Goal: Task Accomplishment & Management: Use online tool/utility

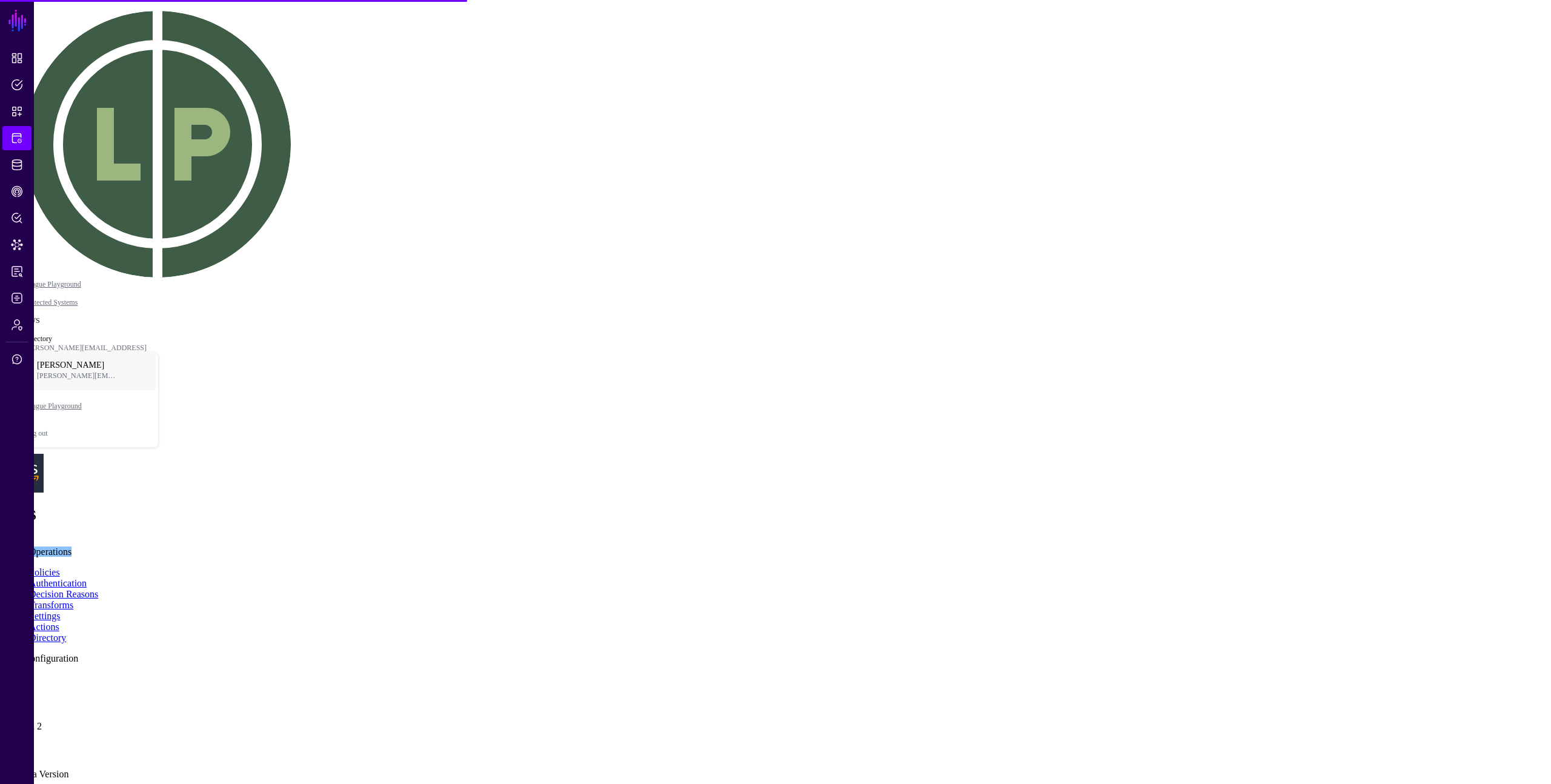
click at [425, 677] on div at bounding box center [776, 677] width 1541 height 0
click at [5, 677] on link at bounding box center [5, 677] width 0 height 0
drag, startPoint x: 1433, startPoint y: 297, endPoint x: 1426, endPoint y: 296, distance: 7.1
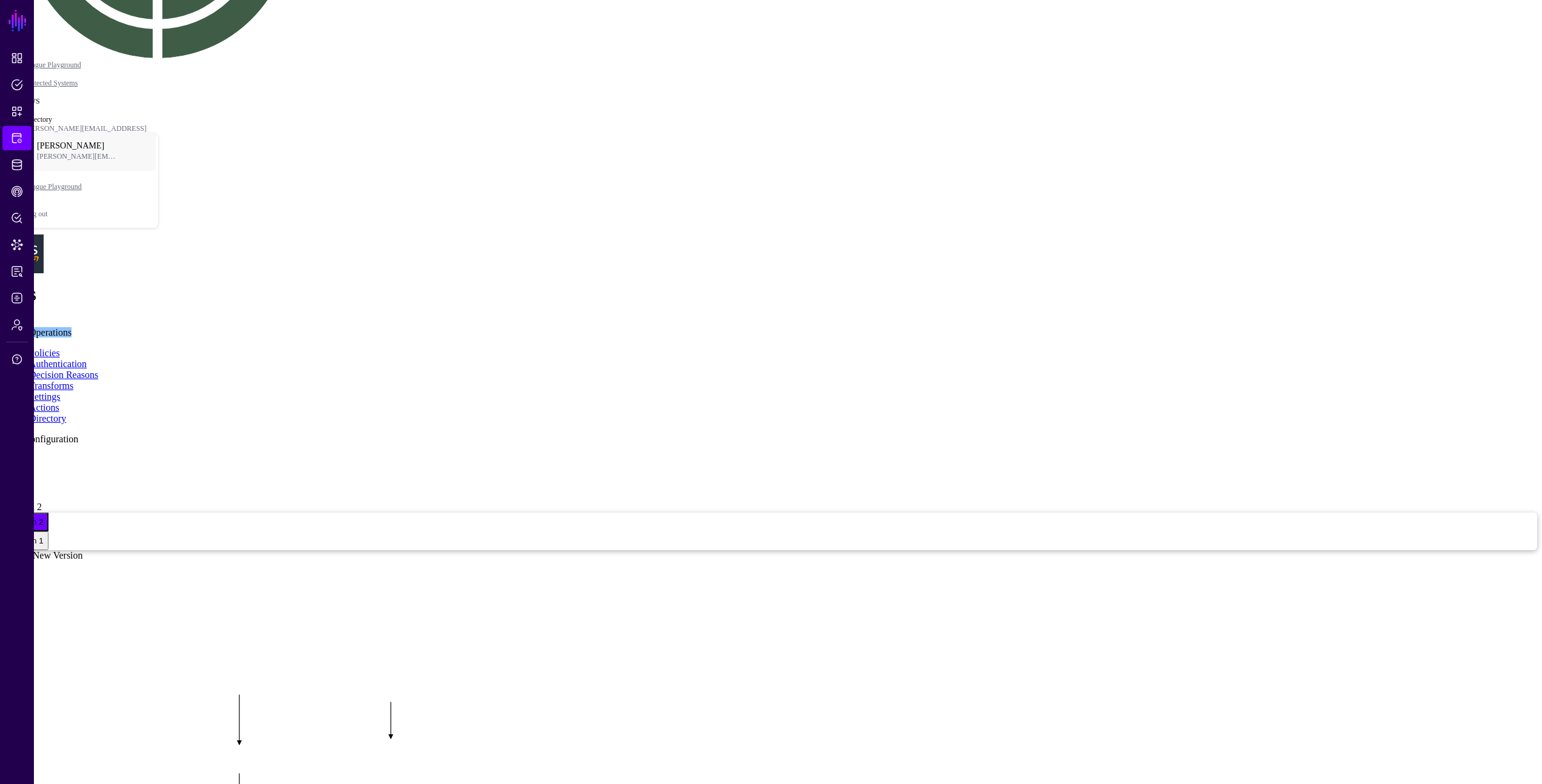
scroll to position [139, 0]
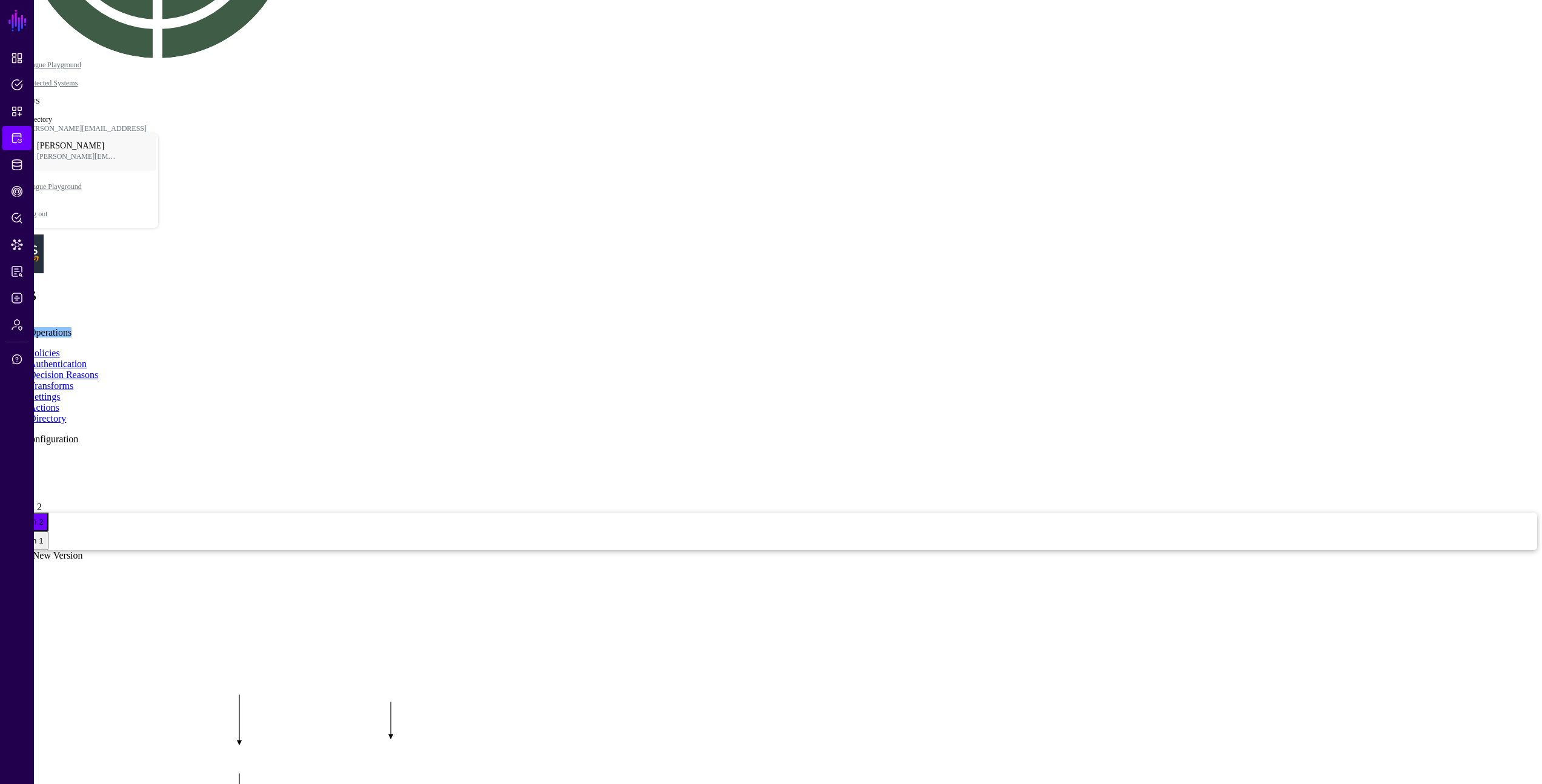
scroll to position [139, 0]
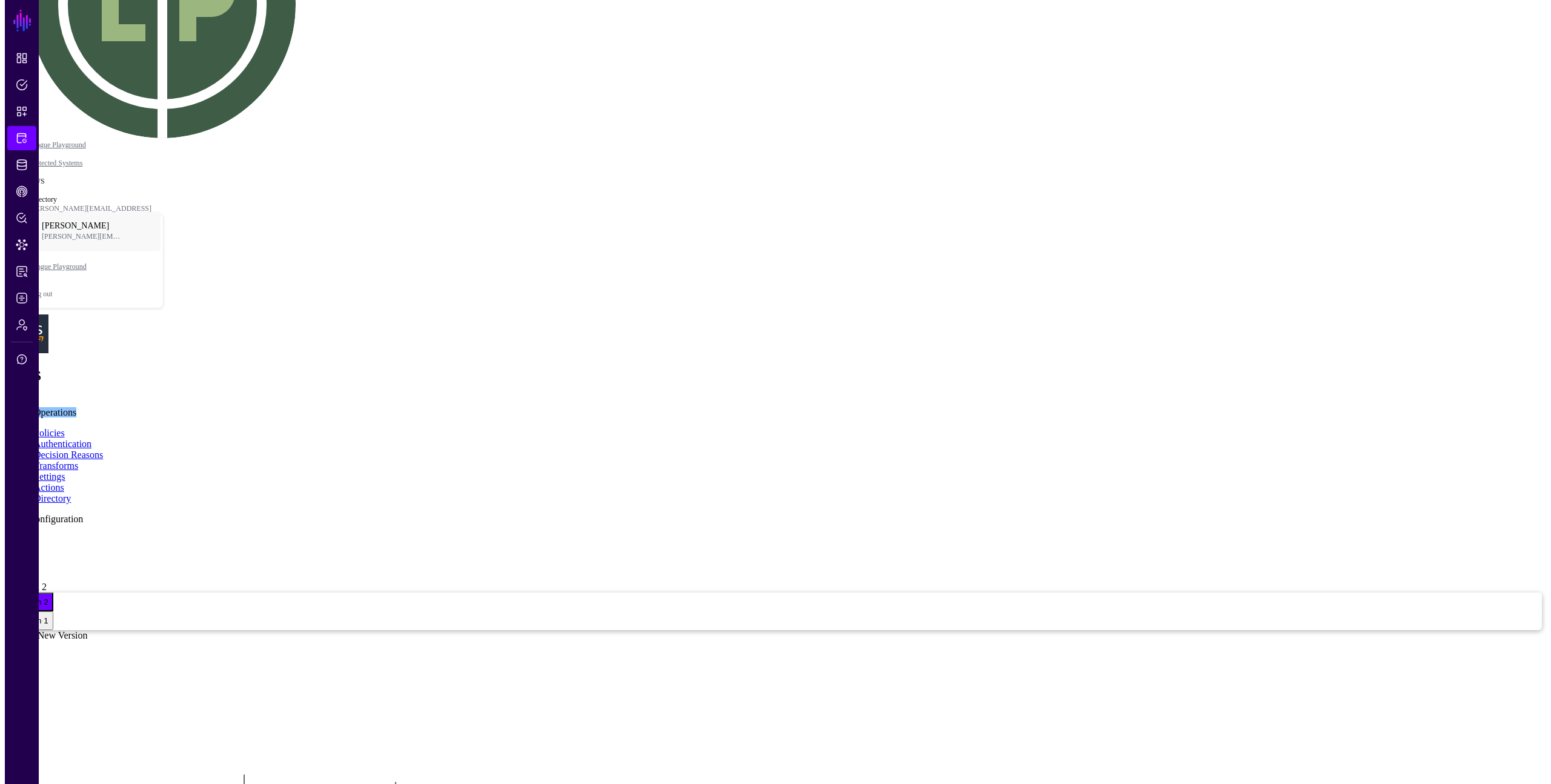
scroll to position [0, 0]
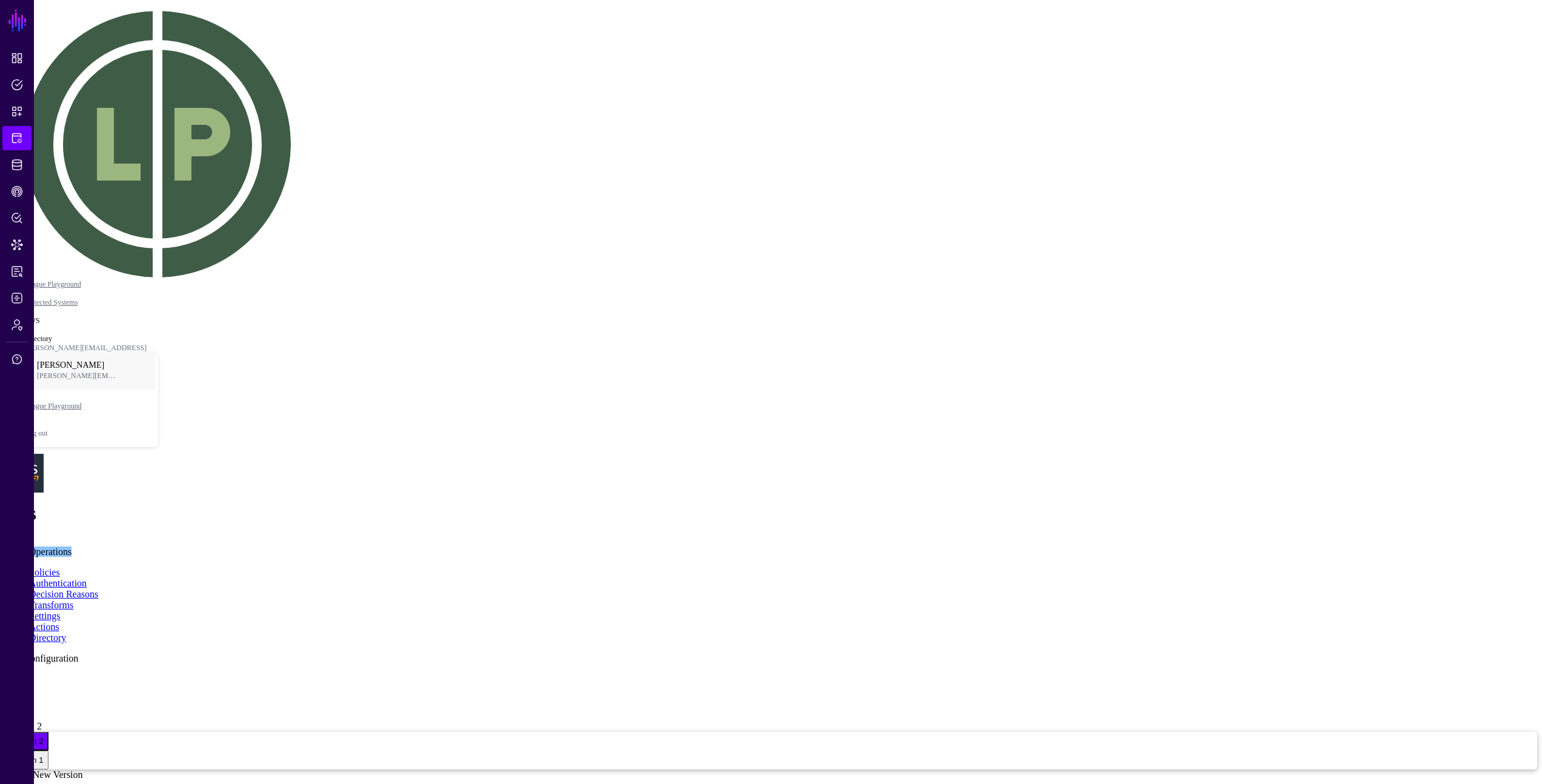
click at [79, 653] on link "Add Configuration" at bounding box center [42, 658] width 74 height 11
type input "****"
